Goal: Transaction & Acquisition: Purchase product/service

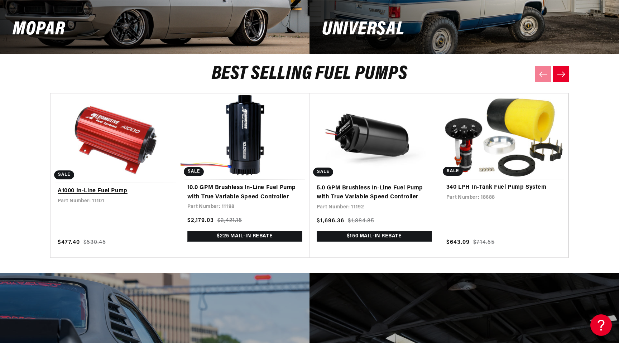
click at [148, 187] on link "A1000 In-Line Fuel Pump" at bounding box center [115, 191] width 115 height 9
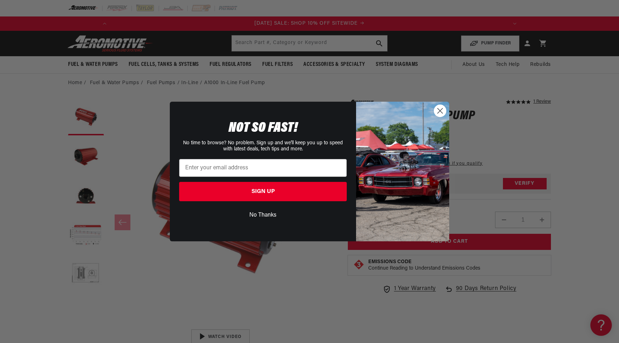
click at [441, 111] on icon "Close dialog" at bounding box center [440, 110] width 5 height 5
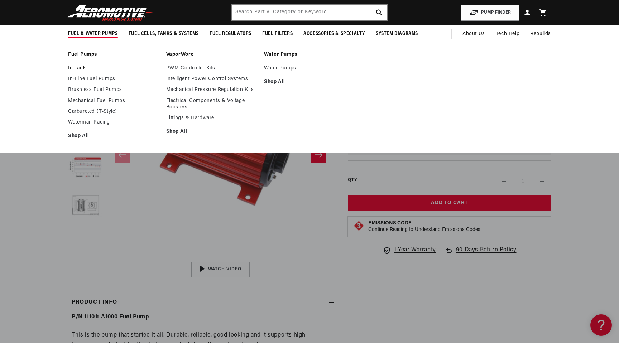
scroll to position [0, 812]
click at [81, 81] on link "In-Line Fuel Pumps" at bounding box center [113, 79] width 91 height 6
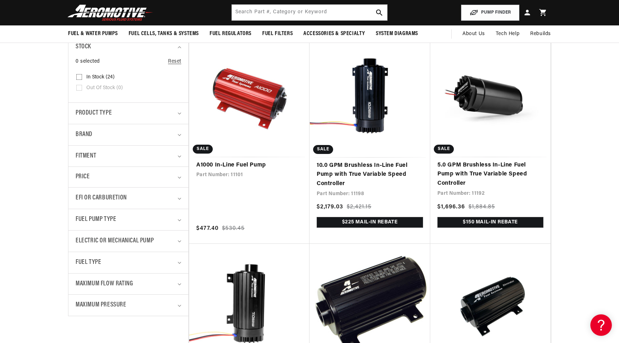
scroll to position [121, 0]
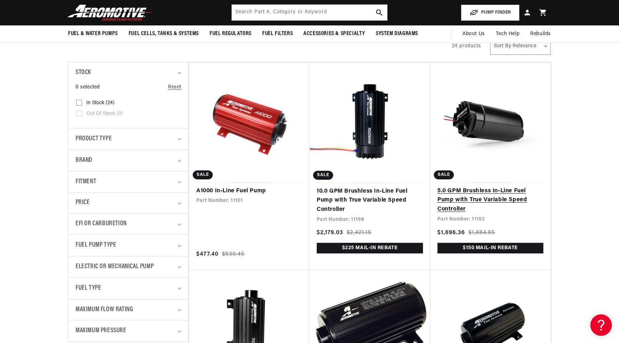
click at [482, 187] on link "5.0 GPM Brushless In-Line Fuel Pump with True Variable Speed Controller" at bounding box center [490, 201] width 106 height 28
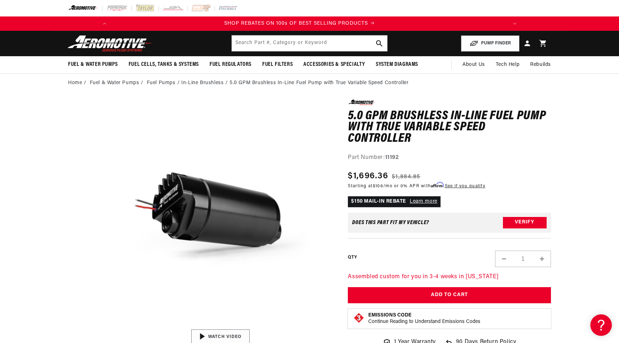
scroll to position [0, 406]
